Goal: Check status: Check status

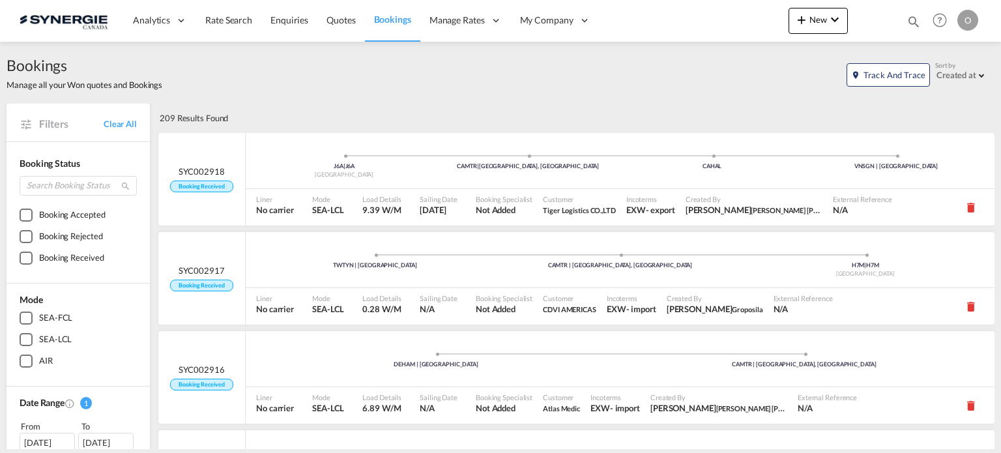
click at [910, 16] on md-icon "icon-magnify" at bounding box center [914, 21] width 14 height 14
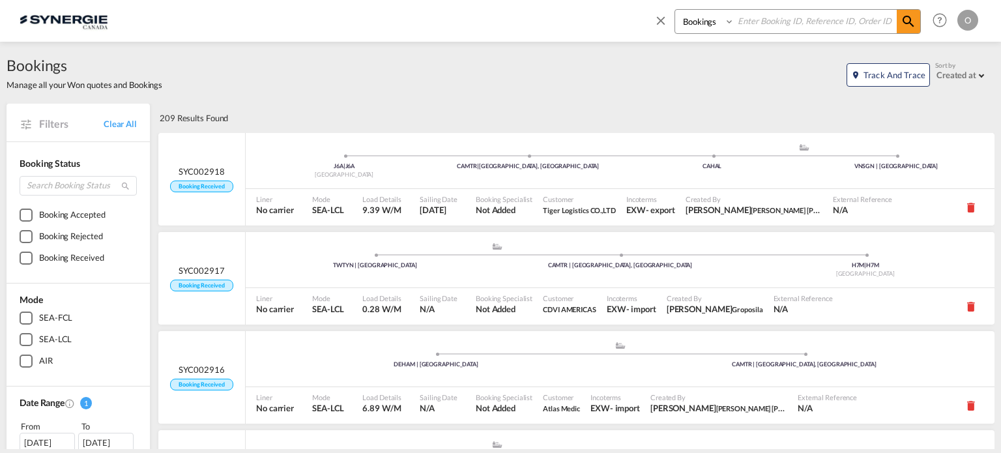
click at [696, 18] on select "Bookings Quotes Enquiries" at bounding box center [706, 21] width 62 height 23
select select "Quotes"
click at [675, 10] on select "Bookings Quotes Enquiries" at bounding box center [706, 21] width 62 height 23
click at [748, 33] on div "Bookings Quotes Enquiries" at bounding box center [798, 21] width 246 height 25
click at [758, 23] on input at bounding box center [816, 21] width 162 height 23
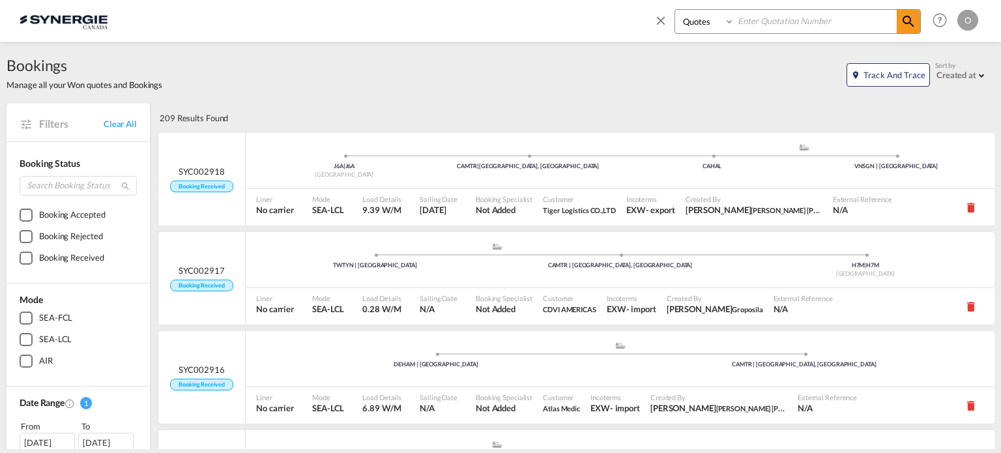
paste input "SYC000013994"
type input "SYC000013994"
click at [908, 28] on md-icon "icon-magnify" at bounding box center [909, 22] width 16 height 16
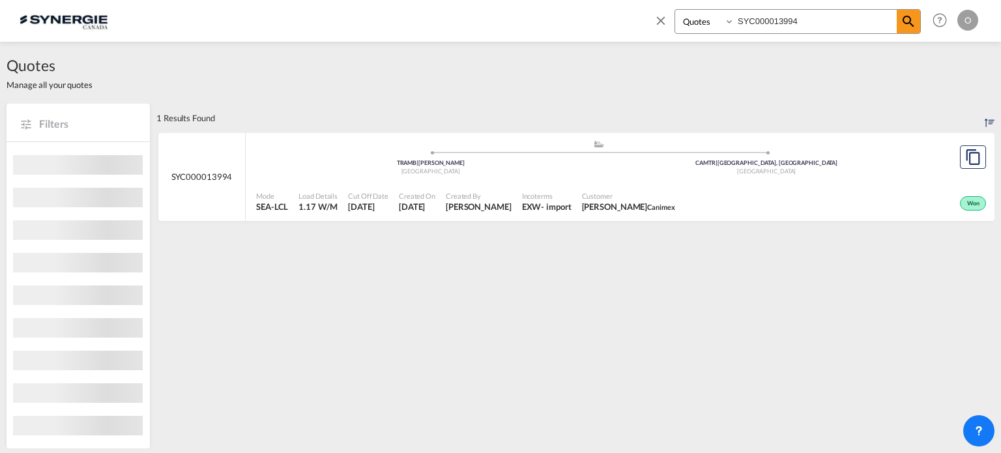
click at [836, 183] on div "Mode SEA-LCL Load Details 1.17 W/M Cut Off Date [DATE] Created On [DATE] Create…" at bounding box center [620, 202] width 749 height 39
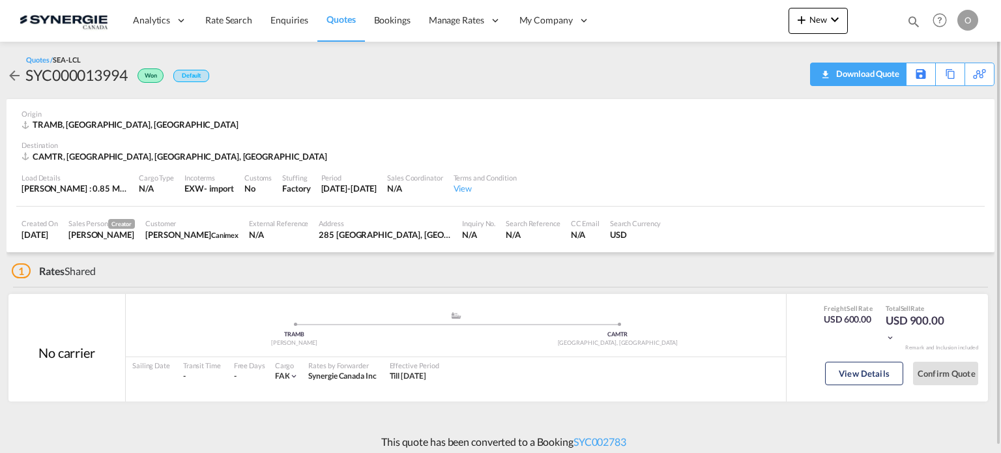
click at [881, 75] on div "Download Quote" at bounding box center [866, 73] width 67 height 21
